Goal: Information Seeking & Learning: Understand process/instructions

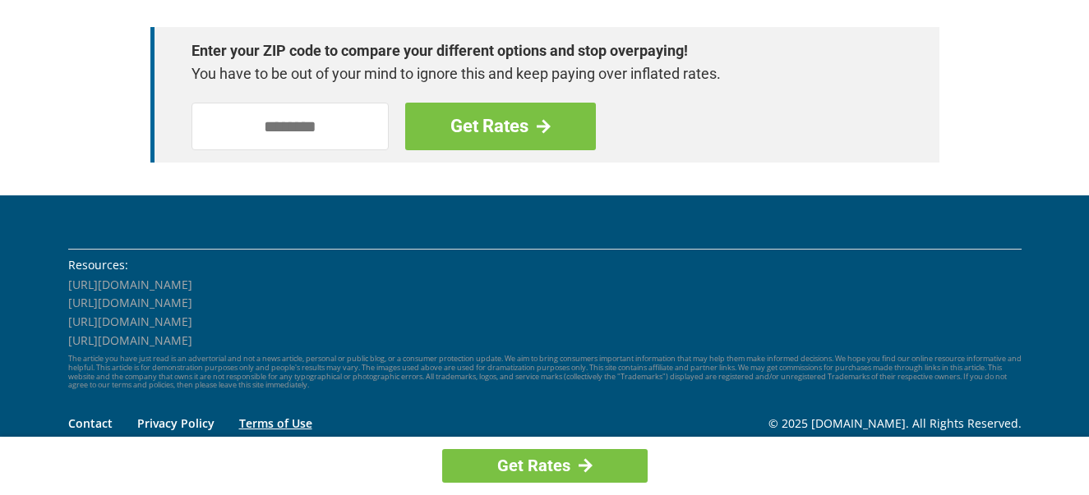
click at [307, 424] on link "Terms of Use" at bounding box center [275, 424] width 73 height 16
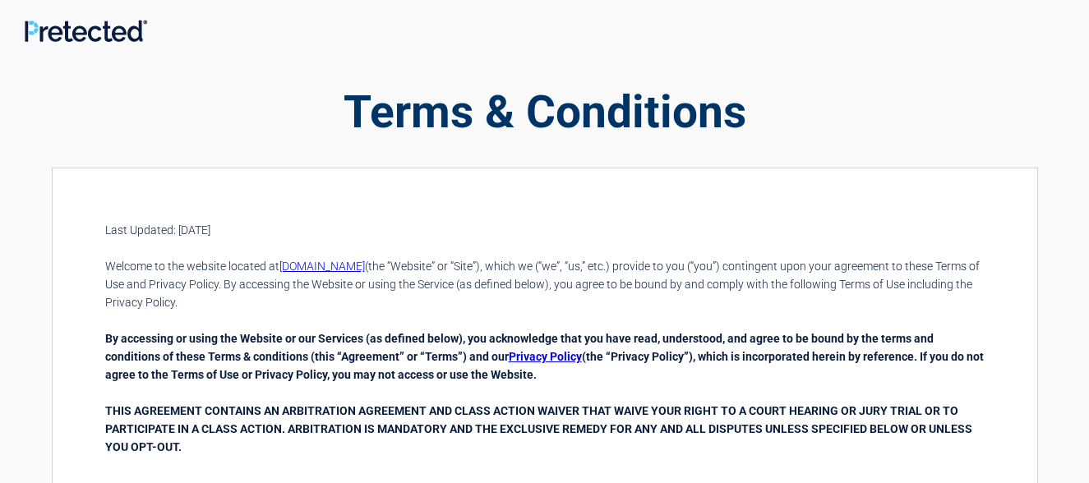
click at [696, 119] on h2 "Terms & Conditions" at bounding box center [545, 112] width 986 height 62
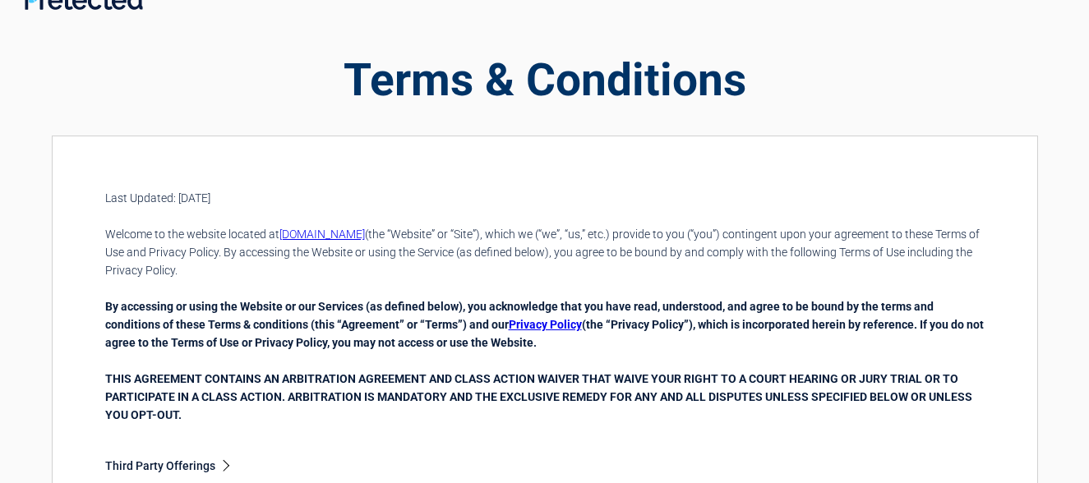
click at [316, 202] on p "Last Updated: [DATE]" at bounding box center [544, 198] width 879 height 18
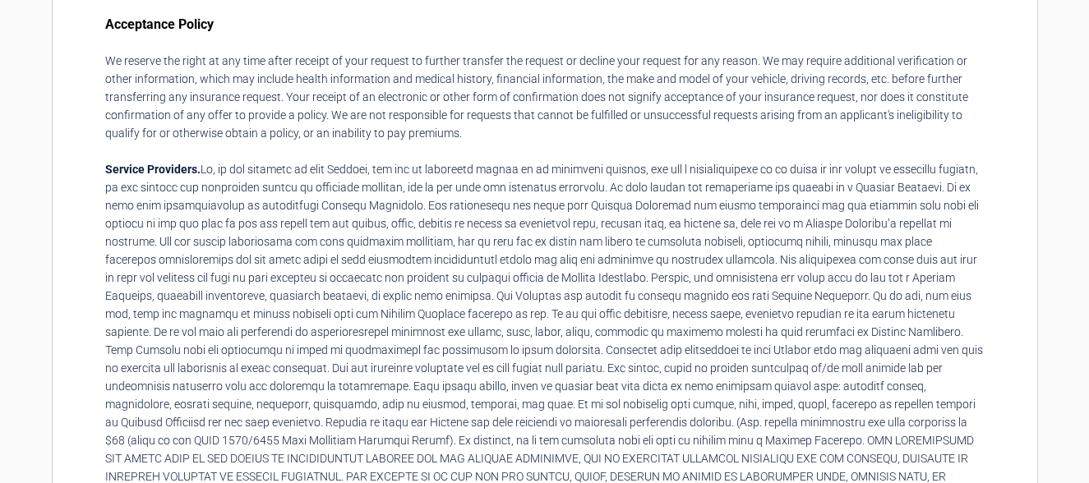
scroll to position [1072, 11]
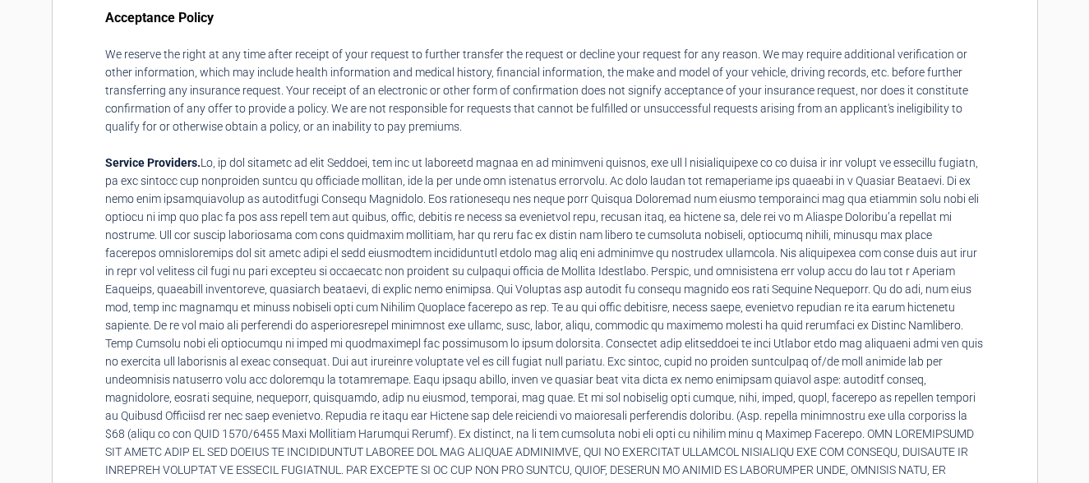
click at [316, 45] on p "We reserve the right at any time after receipt of your request to further trans…" at bounding box center [544, 90] width 879 height 90
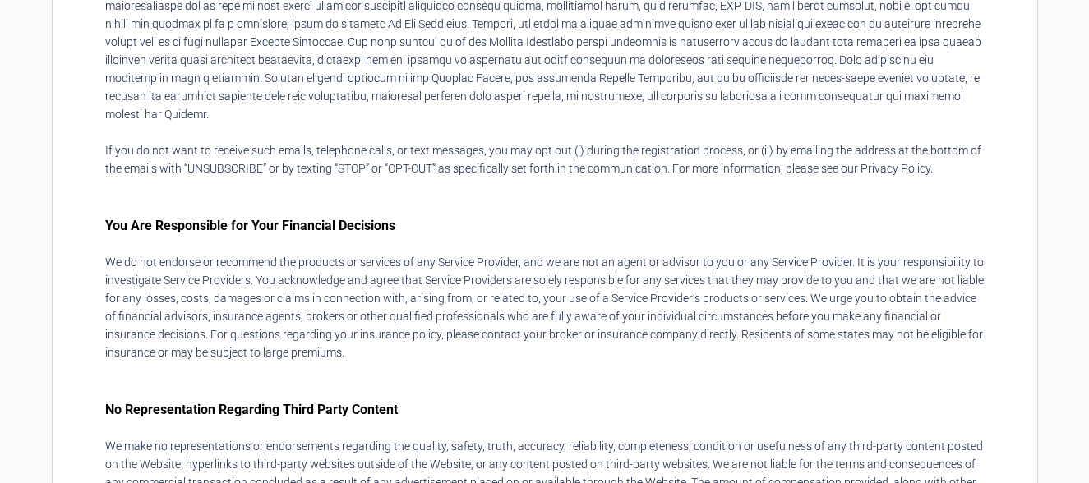
scroll to position [2559, 11]
click at [697, 351] on div "Last Updated: [DATE] Welcome to the website located at [DOMAIN_NAME] (the “Webs…" at bounding box center [544, 288] width 879 height 5252
click at [696, 252] on p "We do not endorse or recommend the products or services of any Service Provider…" at bounding box center [544, 306] width 879 height 108
click at [696, 16] on div "Last Updated: [DATE] Welcome to the website located at [DOMAIN_NAME] (the “Webs…" at bounding box center [544, 288] width 879 height 5252
click at [316, 252] on p "We do not endorse or recommend the products or services of any Service Provider…" at bounding box center [544, 306] width 879 height 108
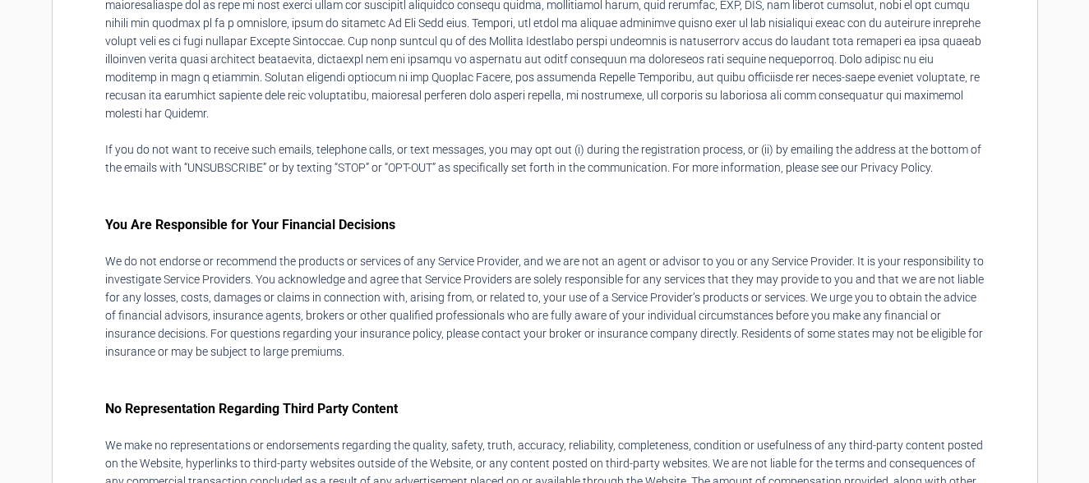
click at [316, 252] on p "We do not endorse or recommend the products or services of any Service Provider…" at bounding box center [544, 306] width 879 height 108
click at [445, 17] on div "Last Updated: [DATE] Welcome to the website located at [DOMAIN_NAME] (the “Webs…" at bounding box center [544, 288] width 879 height 5252
